Goal: Task Accomplishment & Management: Manage account settings

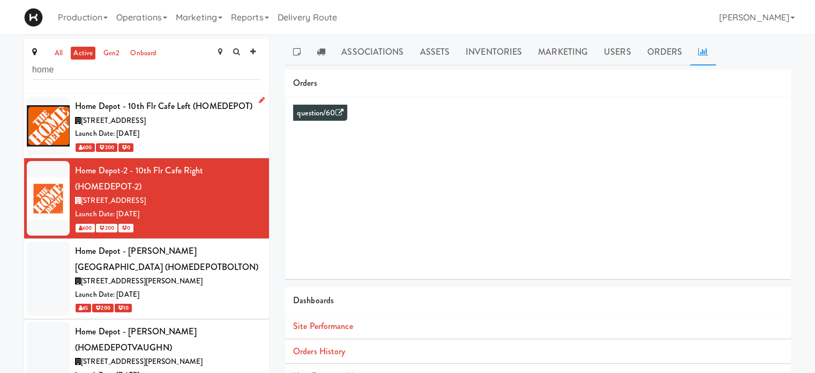
click at [200, 139] on div "Launch Date: [DATE]" at bounding box center [168, 133] width 186 height 13
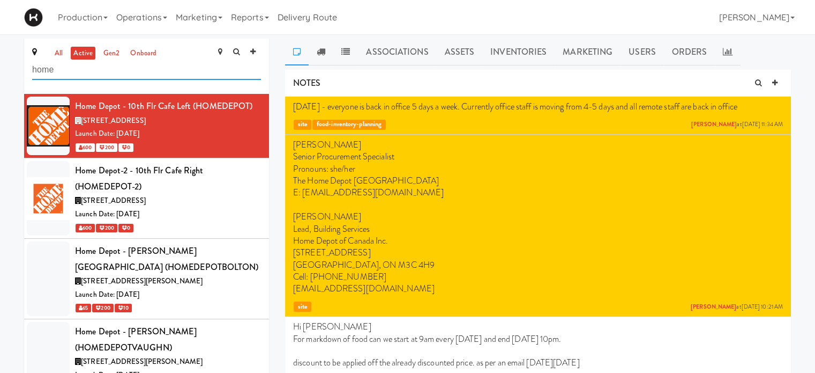
click at [101, 70] on input "home" at bounding box center [146, 70] width 229 height 20
type input "h"
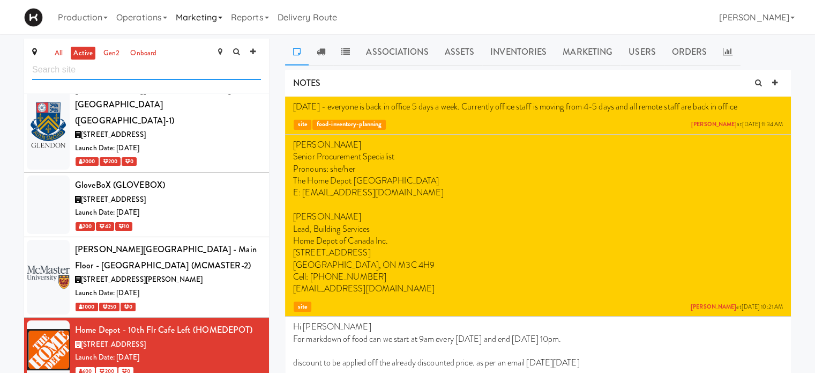
scroll to position [2500, 0]
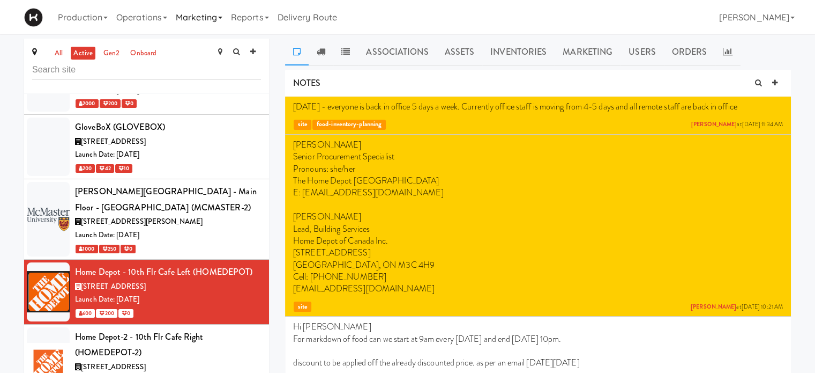
click at [208, 16] on link "Marketing" at bounding box center [199, 17] width 55 height 34
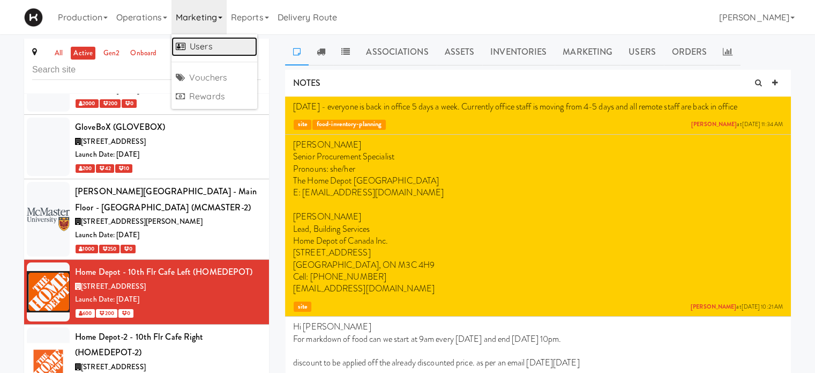
click at [207, 43] on link "Users" at bounding box center [215, 46] width 86 height 19
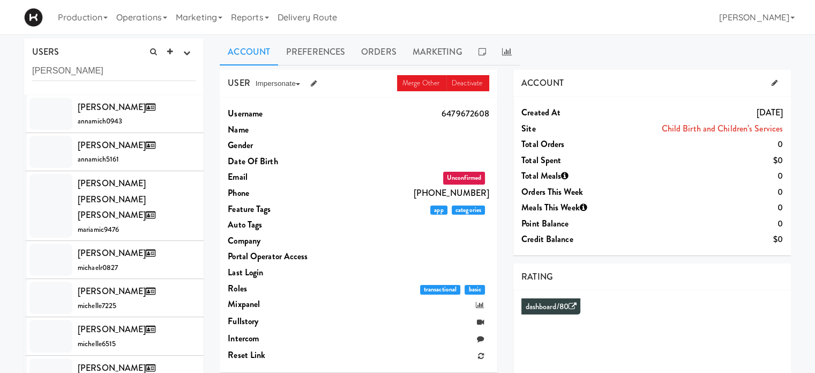
type input "[PERSON_NAME]"
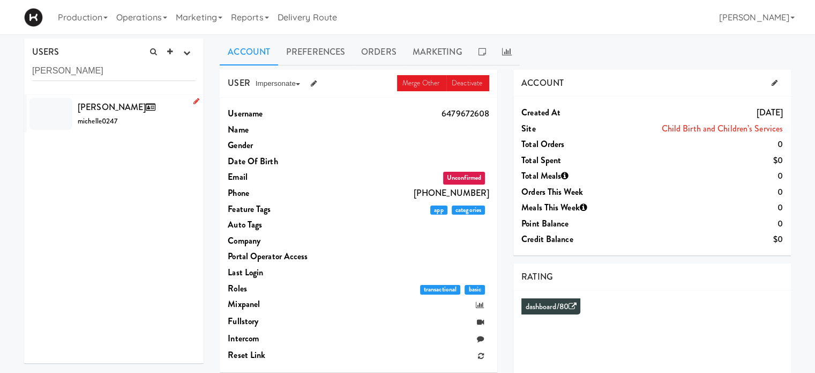
click at [109, 130] on li "[PERSON_NAME] michelle0247" at bounding box center [114, 114] width 180 height 38
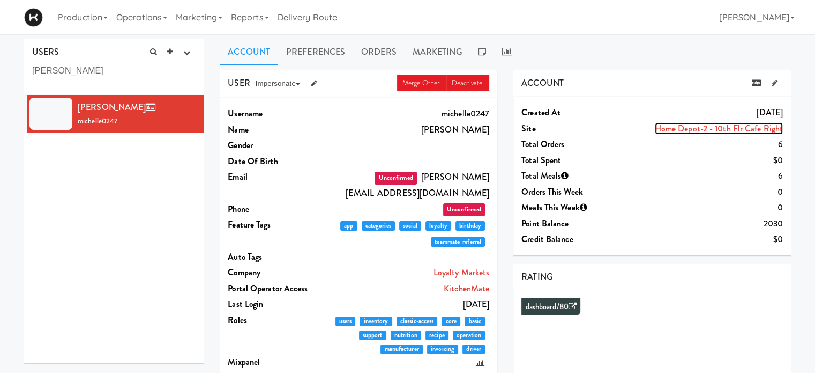
click at [718, 128] on link "Home Depot-2 - 10th Flr Cafe Right" at bounding box center [719, 128] width 128 height 12
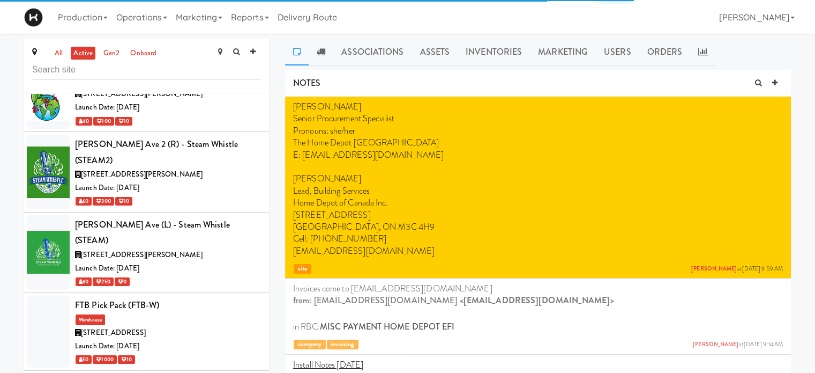
scroll to position [2470, 0]
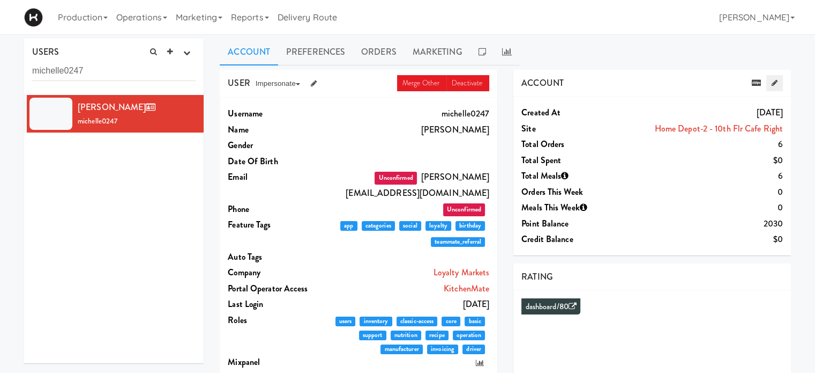
click at [777, 87] on link at bounding box center [775, 83] width 17 height 16
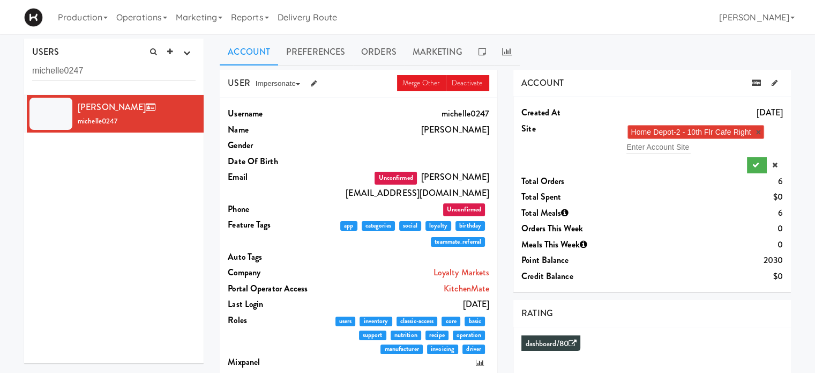
click at [713, 145] on div "Home Depot-2 - 10th Flr Cafe Right × Enter Account Site" at bounding box center [704, 138] width 157 height 31
click at [758, 131] on link "×" at bounding box center [758, 132] width 5 height 9
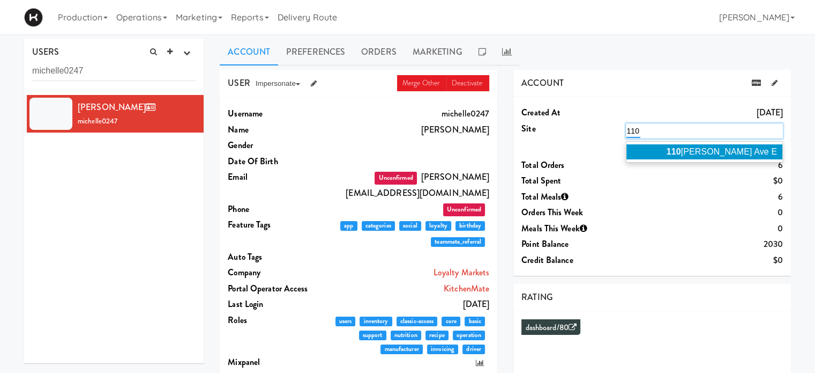
type input "110"
click at [681, 148] on em "110" at bounding box center [674, 151] width 14 height 9
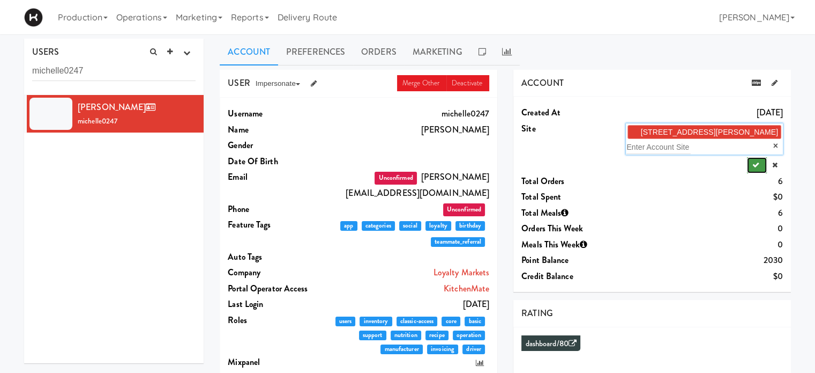
click at [753, 161] on icon "submit" at bounding box center [756, 164] width 7 height 7
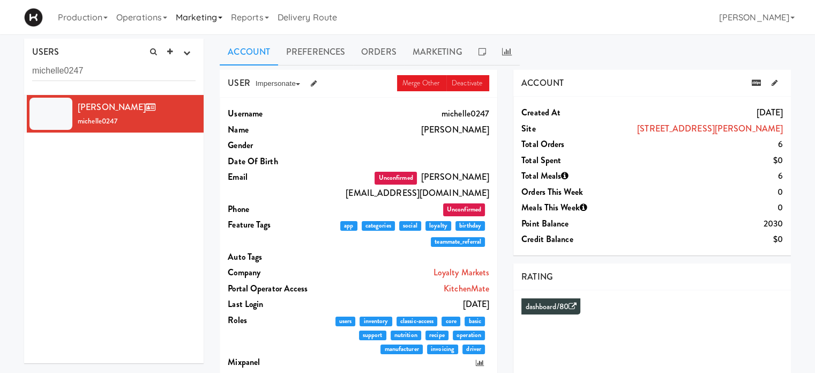
click at [221, 20] on link "Marketing" at bounding box center [199, 17] width 55 height 34
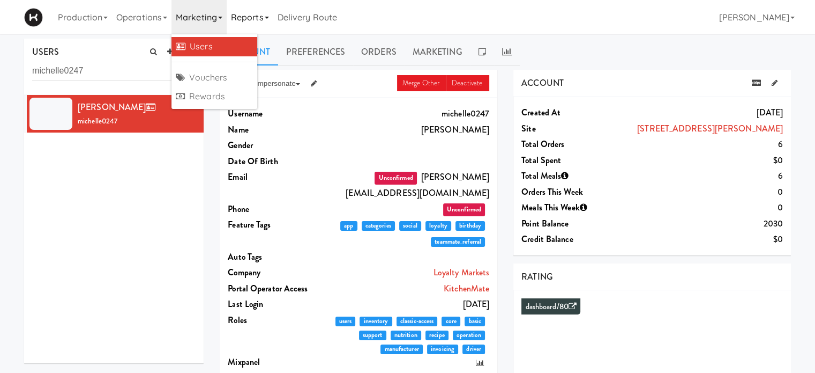
click at [259, 20] on link "Reports" at bounding box center [250, 17] width 47 height 34
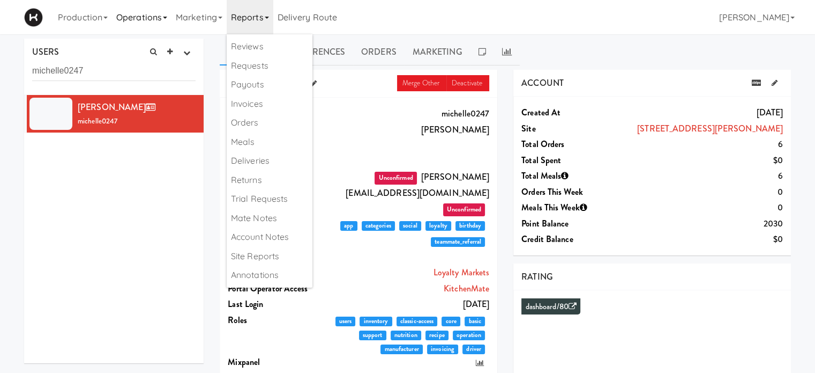
click at [134, 22] on link "Operations" at bounding box center [142, 17] width 60 height 34
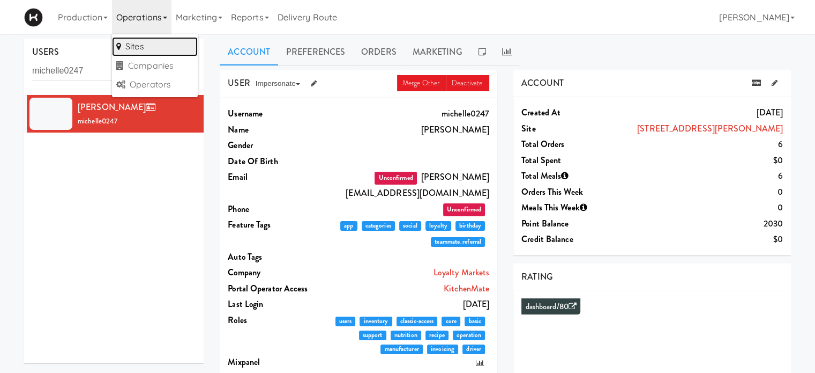
click at [138, 43] on link "Sites" at bounding box center [155, 46] width 86 height 19
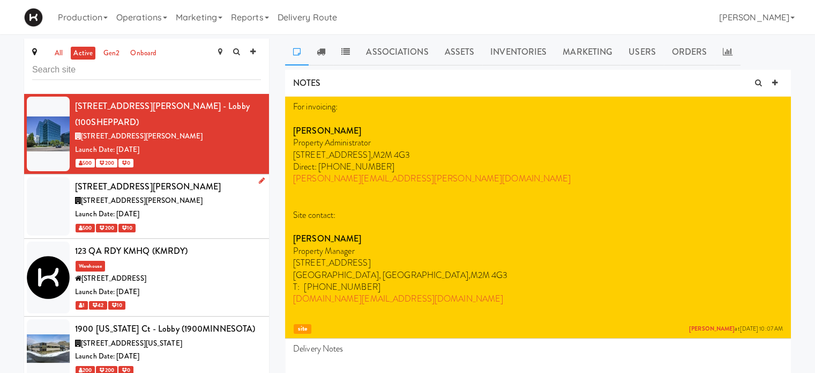
click at [192, 194] on div "[STREET_ADDRESS][PERSON_NAME]" at bounding box center [168, 200] width 186 height 13
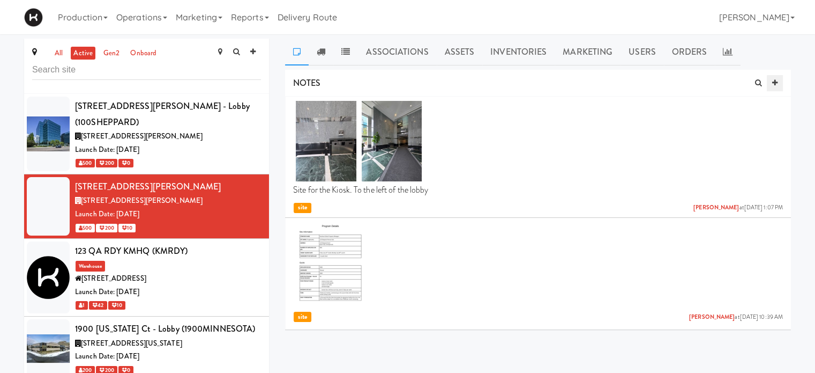
click at [776, 83] on icon at bounding box center [774, 82] width 5 height 7
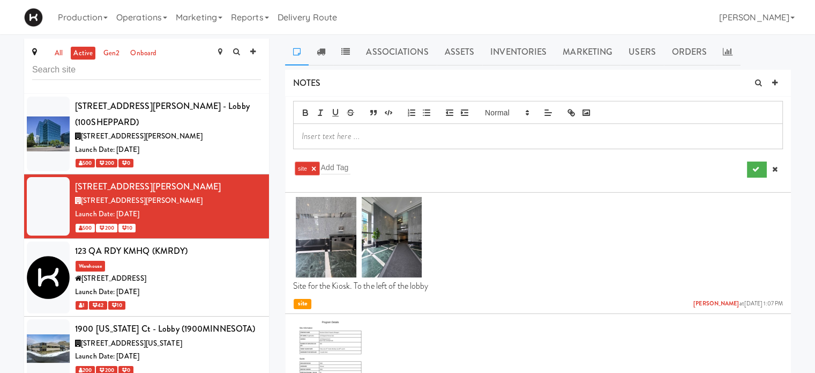
click at [366, 140] on p at bounding box center [538, 136] width 473 height 12
